Goal: Task Accomplishment & Management: Manage account settings

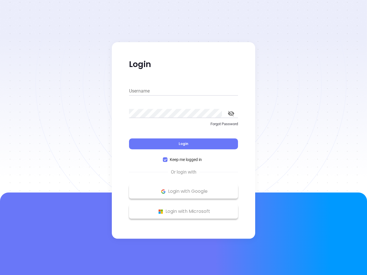
click at [184, 138] on div "Login" at bounding box center [183, 141] width 109 height 18
click at [184, 91] on input "Username" at bounding box center [183, 91] width 109 height 9
click at [231, 114] on icon "toggle password visibility" at bounding box center [231, 113] width 6 height 5
click at [184, 144] on span "Login" at bounding box center [184, 143] width 10 height 5
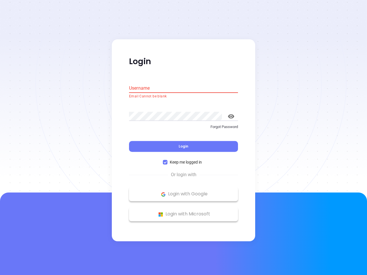
click at [184, 160] on span "Keep me logged in" at bounding box center [186, 163] width 37 height 6
click at [168, 160] on input "Keep me logged in" at bounding box center [165, 162] width 5 height 5
checkbox input "false"
click at [184, 192] on p "Login with Google" at bounding box center [183, 194] width 103 height 9
click at [184, 212] on p "Login with Microsoft" at bounding box center [183, 214] width 103 height 9
